Goal: Find specific page/section: Find specific page/section

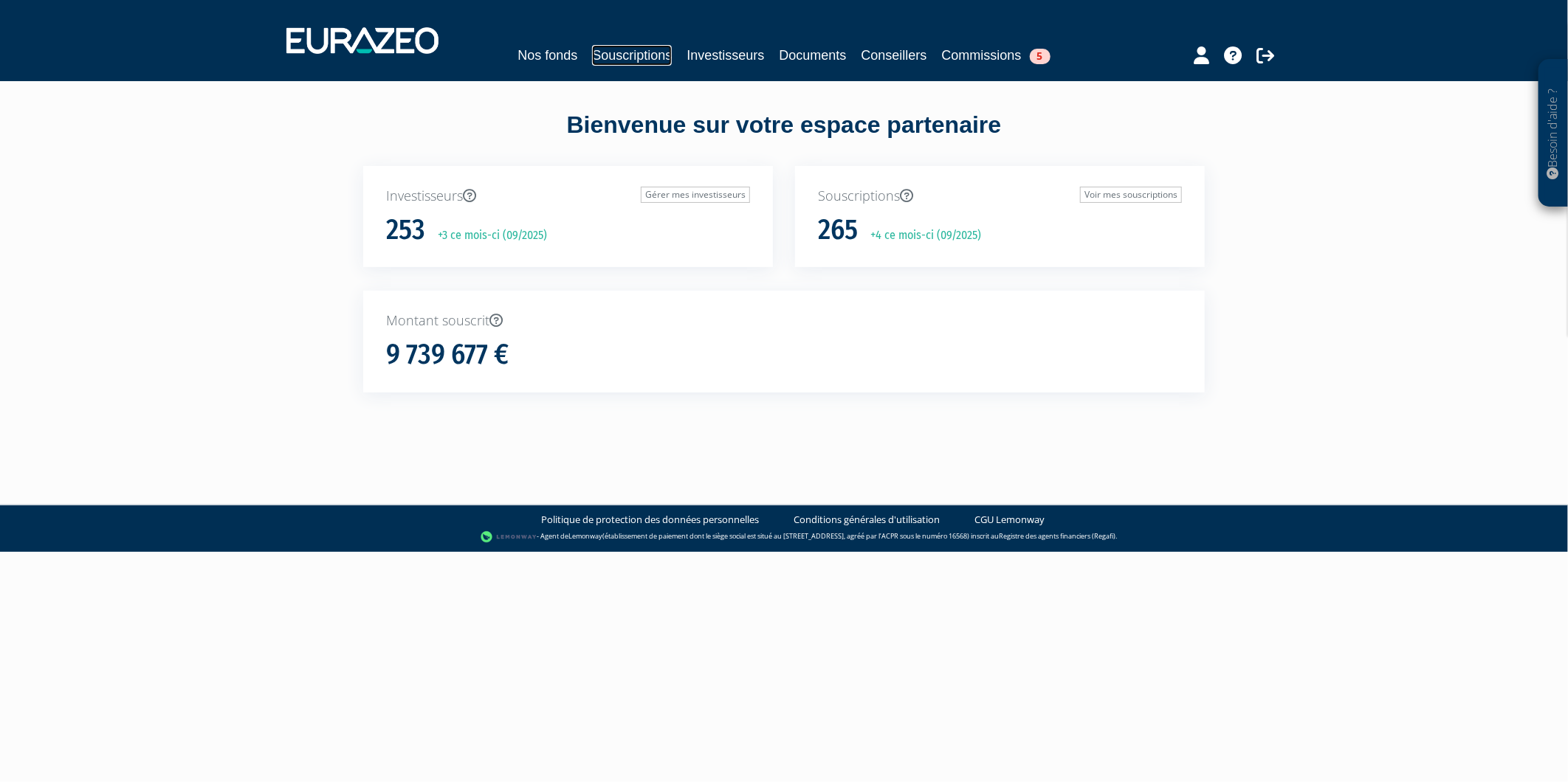
click at [625, 59] on link "Souscriptions" at bounding box center [632, 55] width 80 height 21
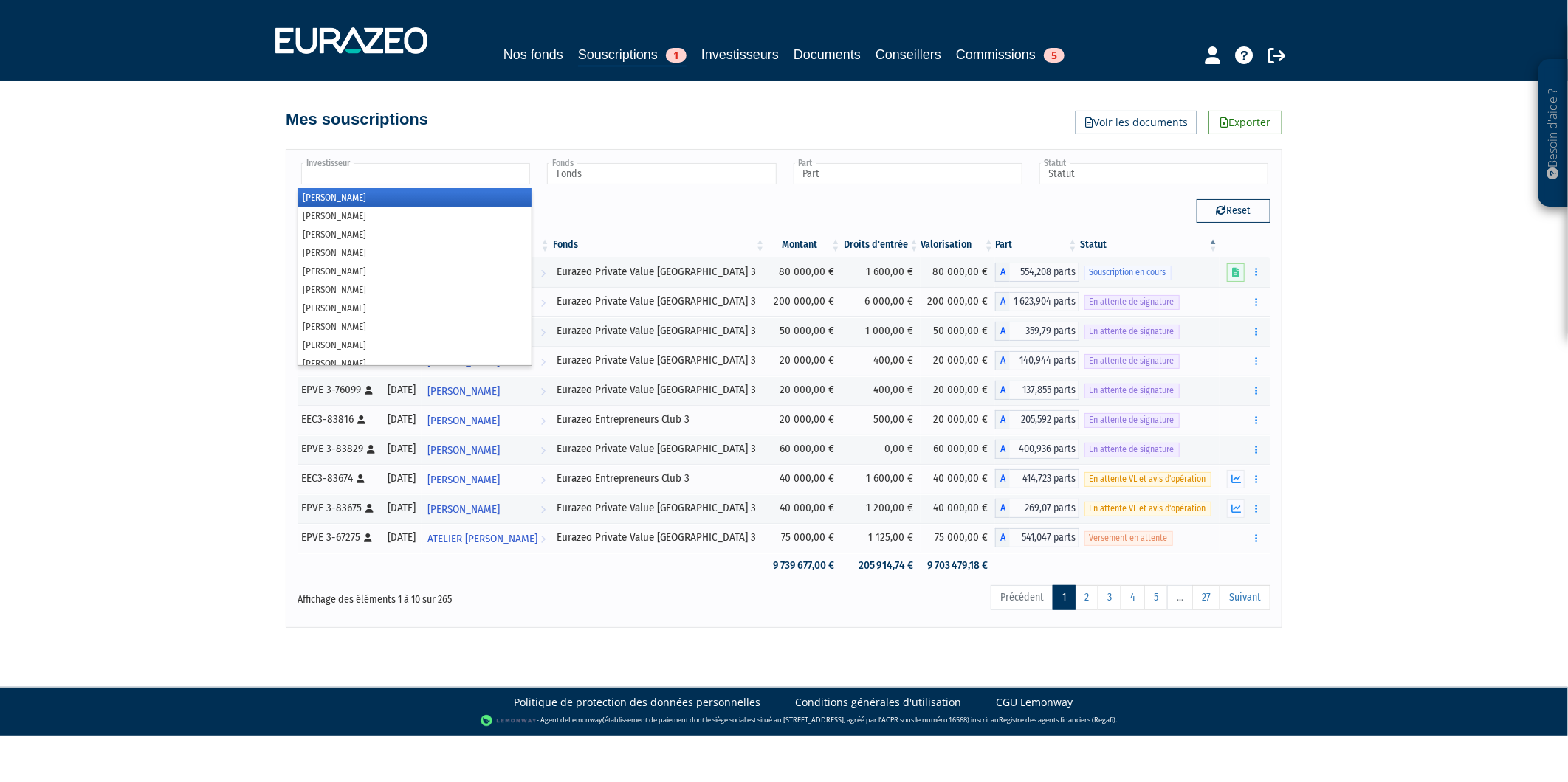
click at [431, 171] on input "text" at bounding box center [416, 173] width 229 height 22
type input "chass"
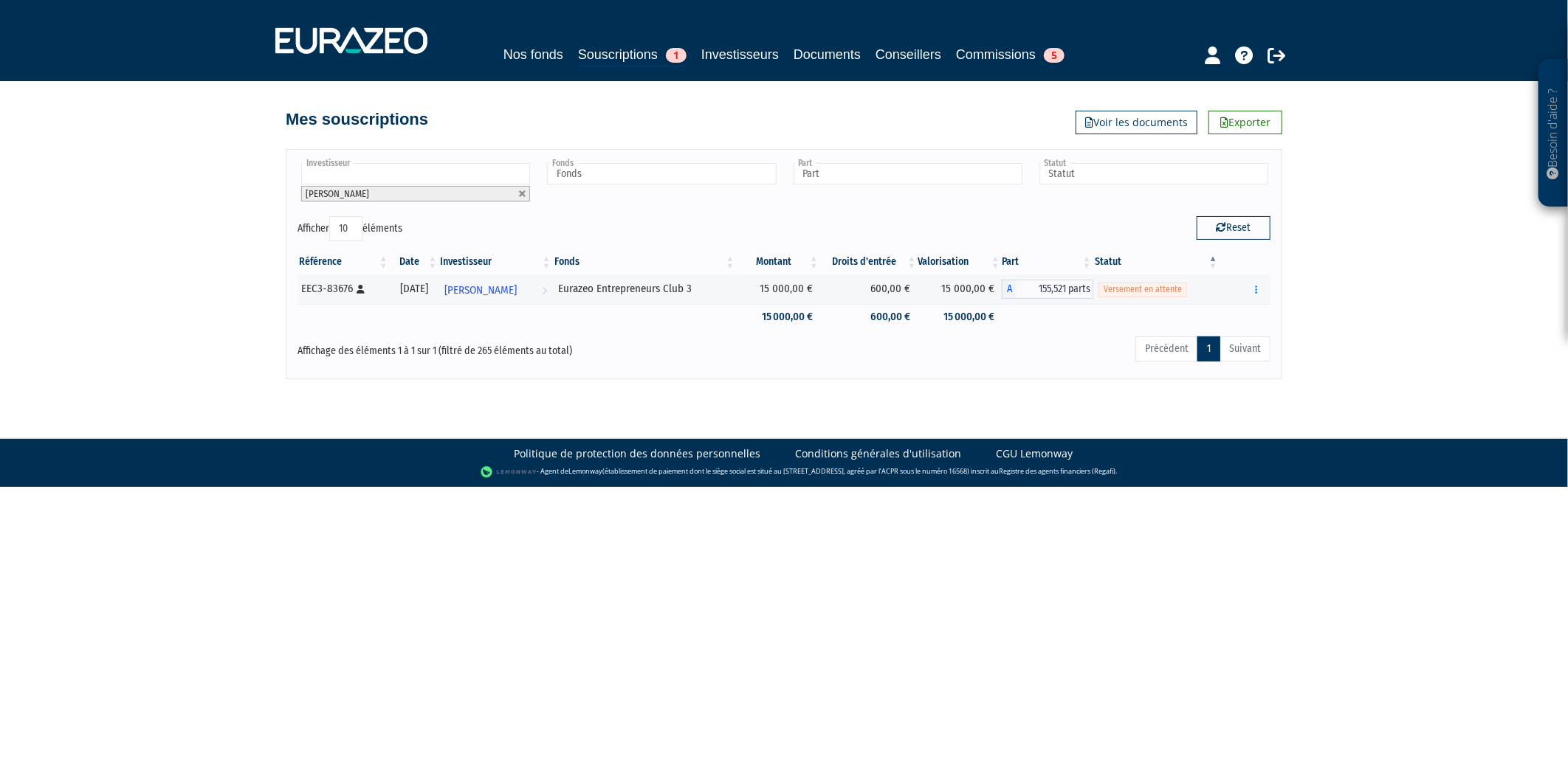
click at [425, 170] on input "text" at bounding box center [416, 173] width 229 height 22
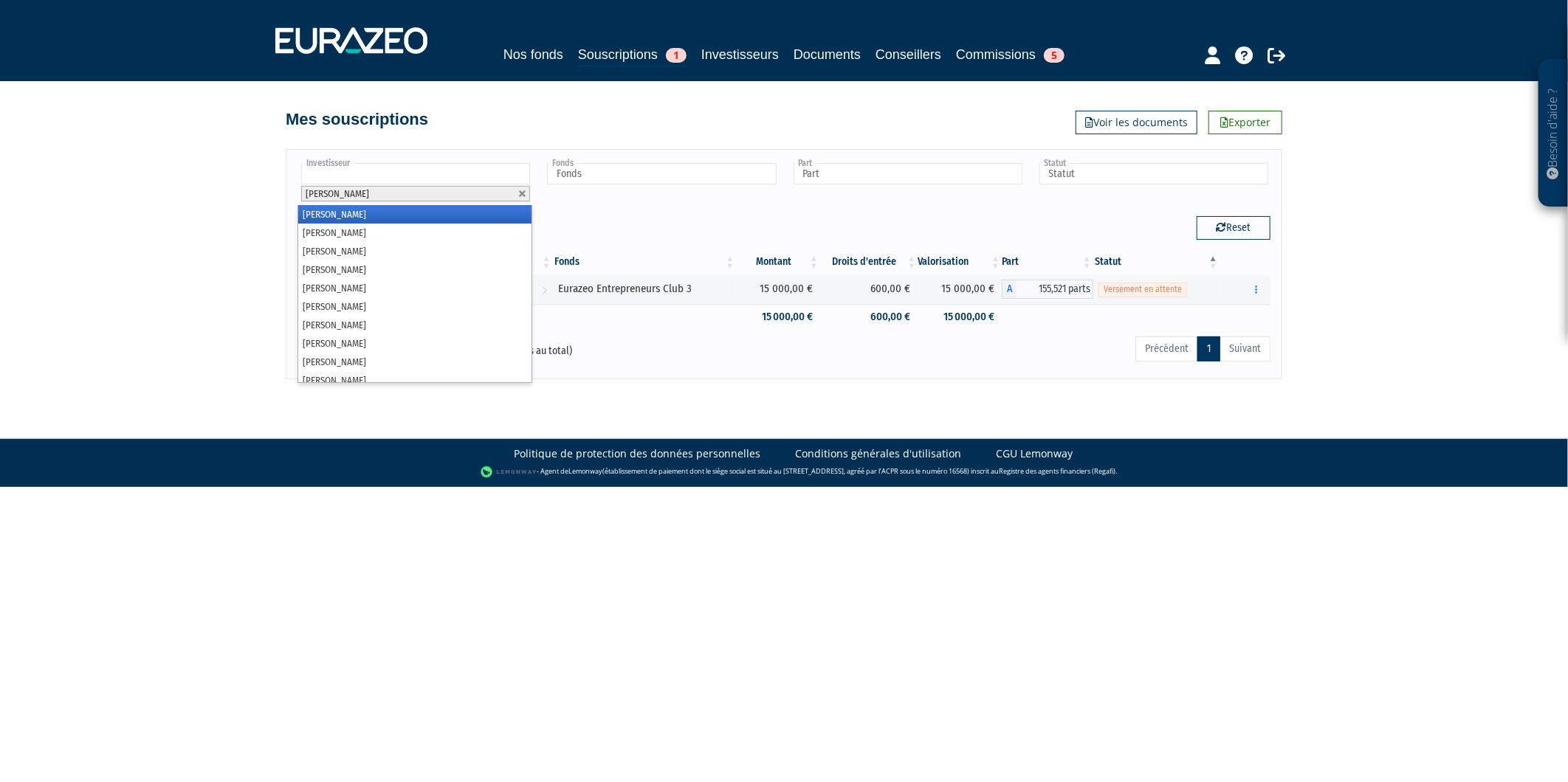
click at [139, 232] on div "Besoin d'aide ? × J'ai besoin d'aide Si vous avez une question à propos du fonc…" at bounding box center [784, 190] width 1568 height 379
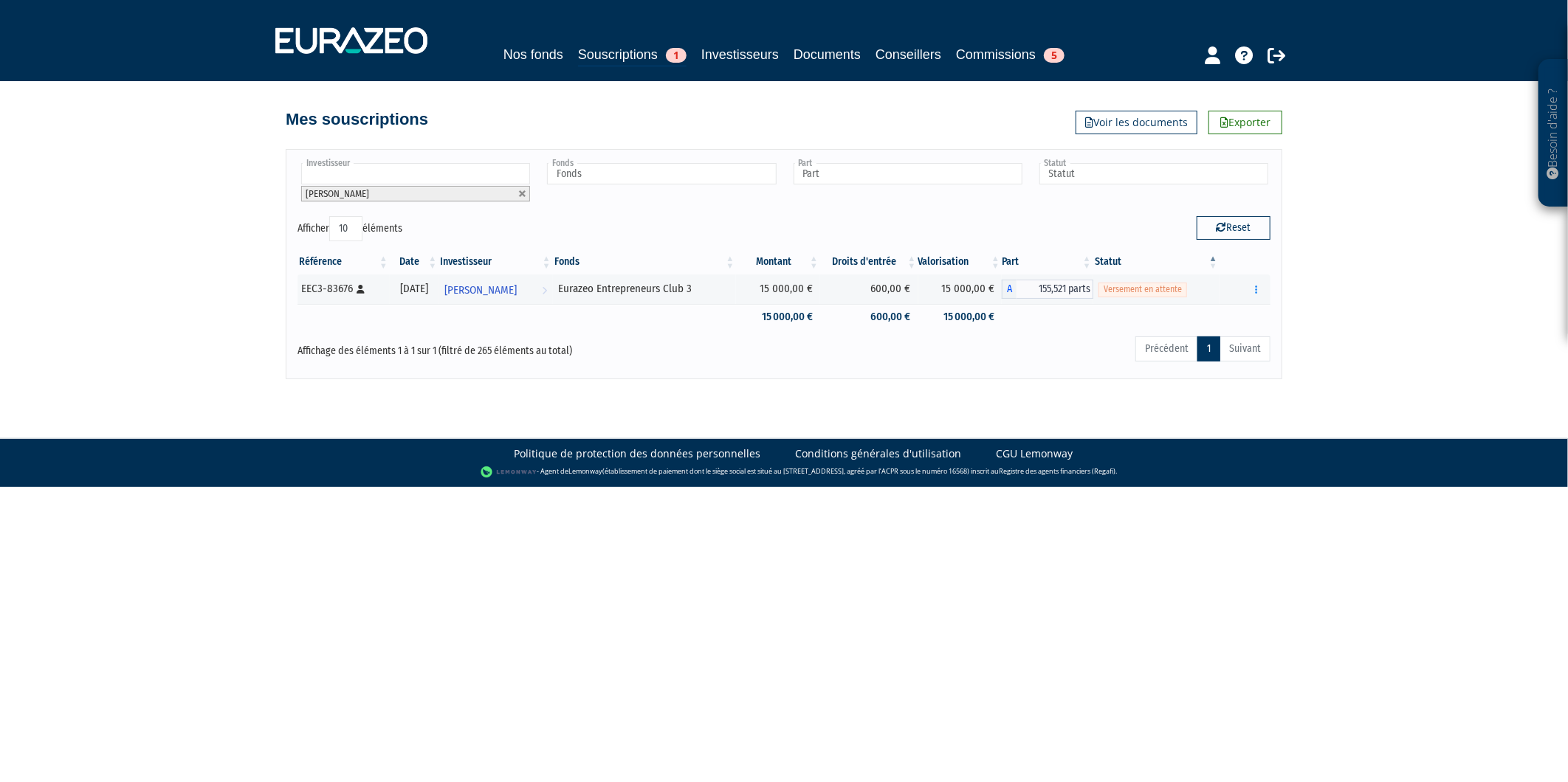
click at [362, 183] on input "text" at bounding box center [416, 173] width 229 height 22
type input "michar"
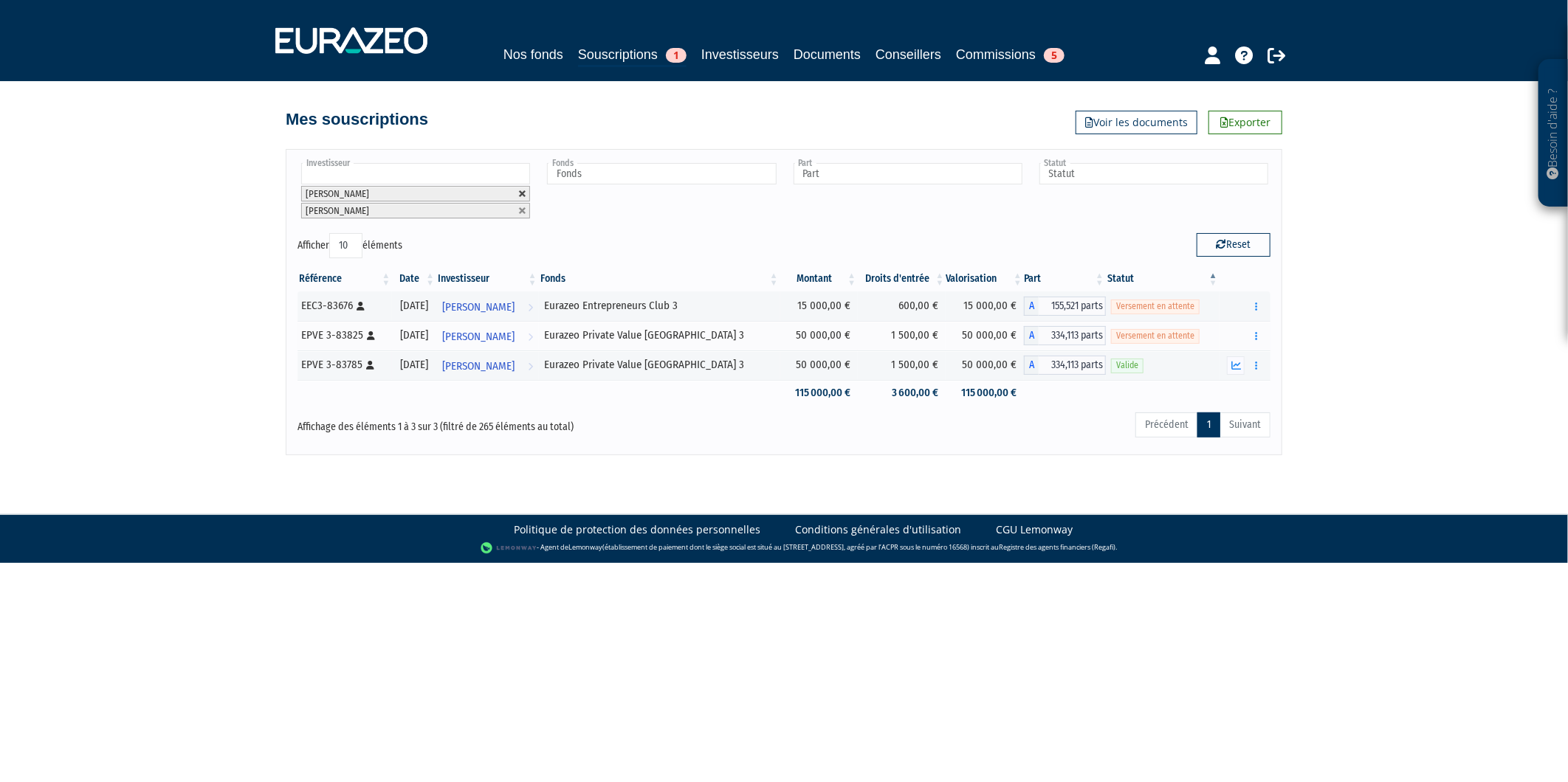
click at [520, 191] on link at bounding box center [522, 194] width 9 height 9
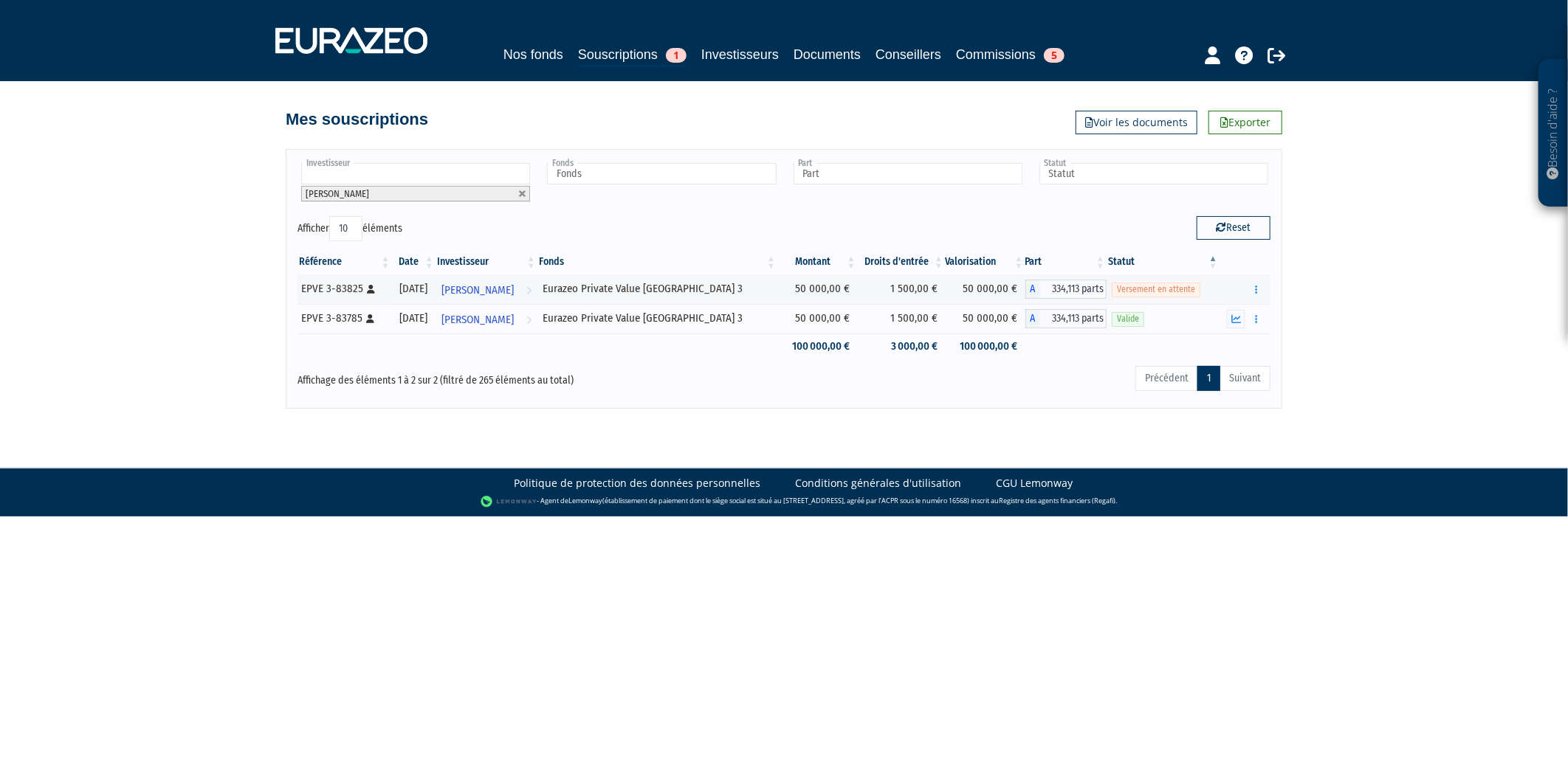
click at [520, 191] on link at bounding box center [522, 194] width 9 height 9
